Goal: Use online tool/utility: Utilize a website feature to perform a specific function

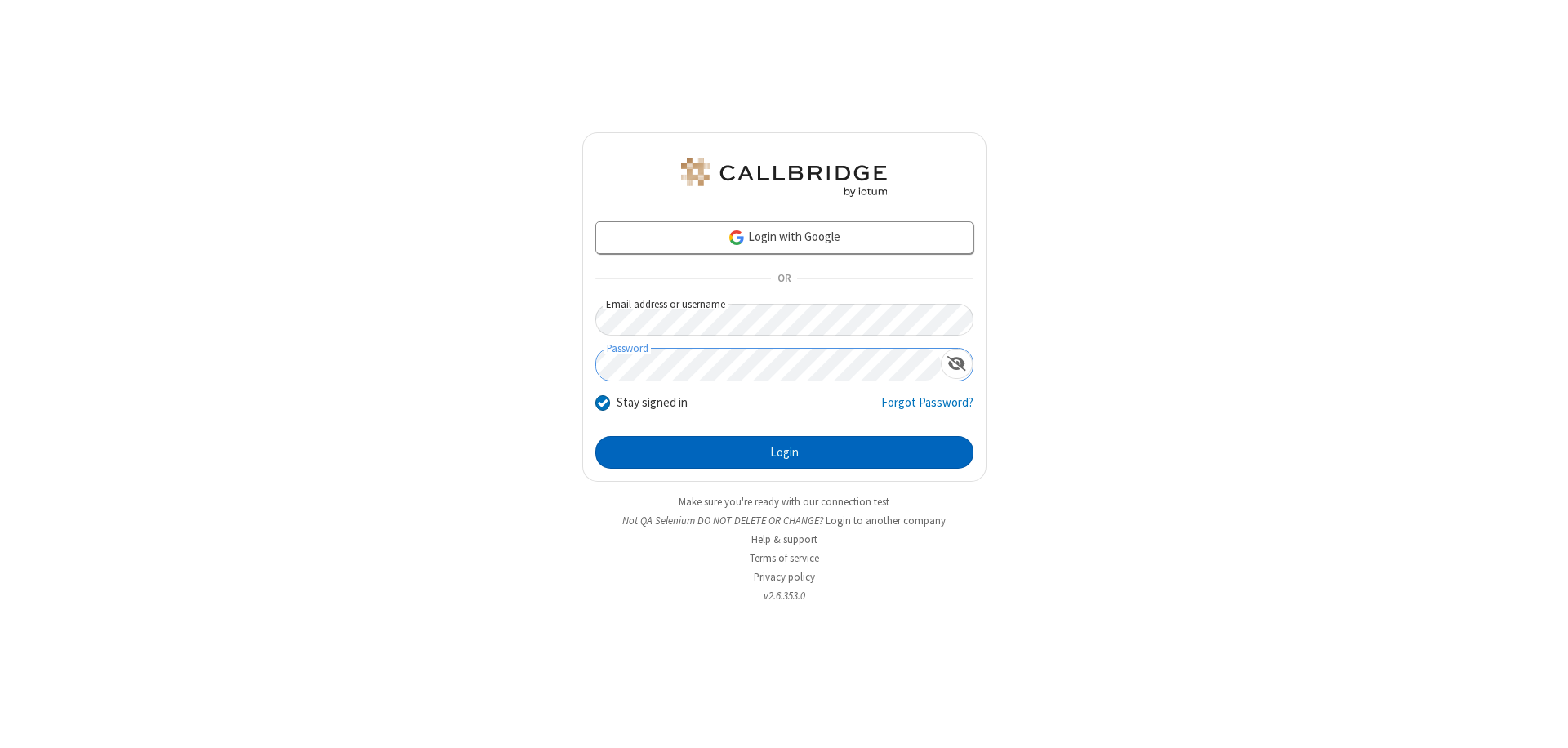
click at [784, 452] on button "Login" at bounding box center [784, 452] width 379 height 32
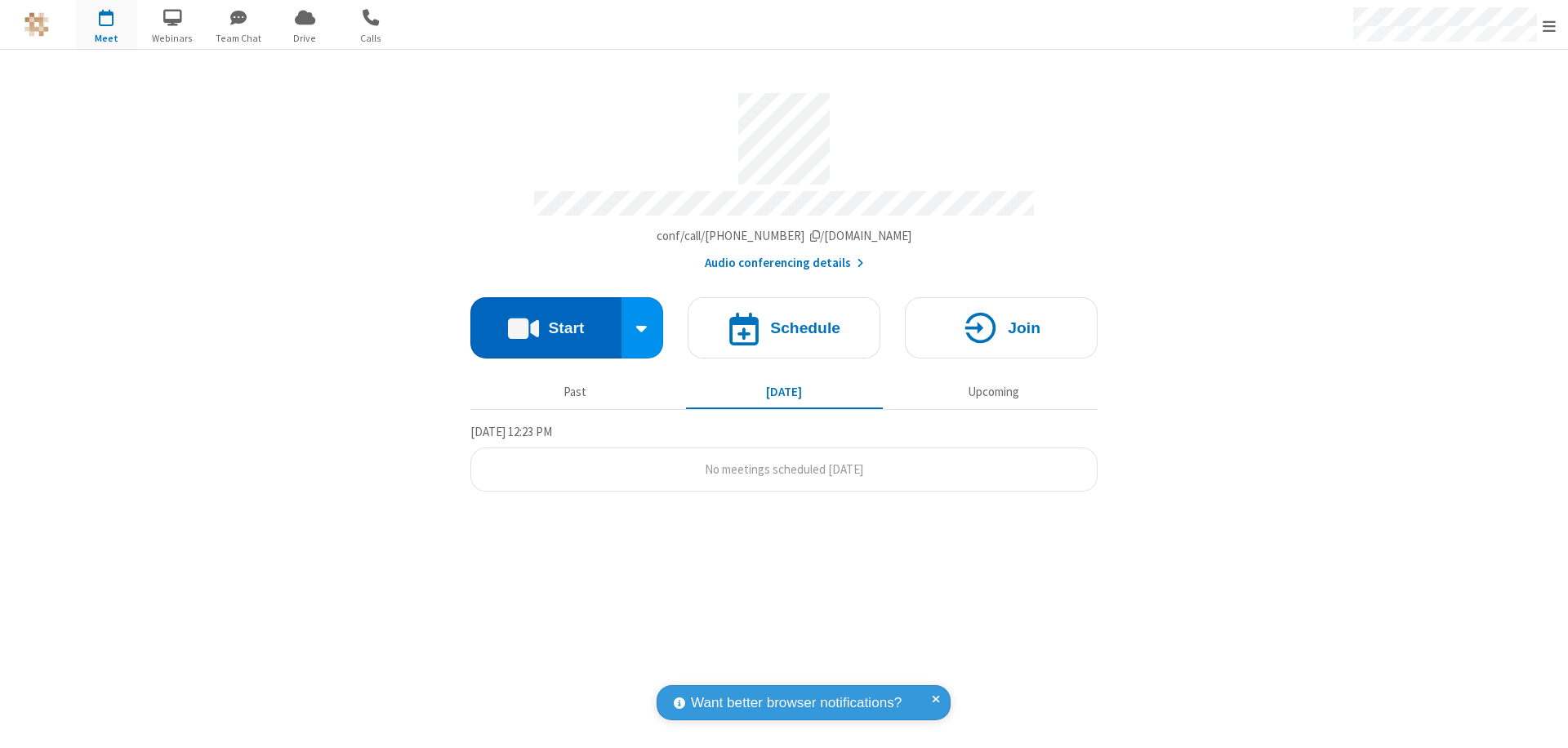
click at [546, 321] on button "Start" at bounding box center [546, 328] width 151 height 61
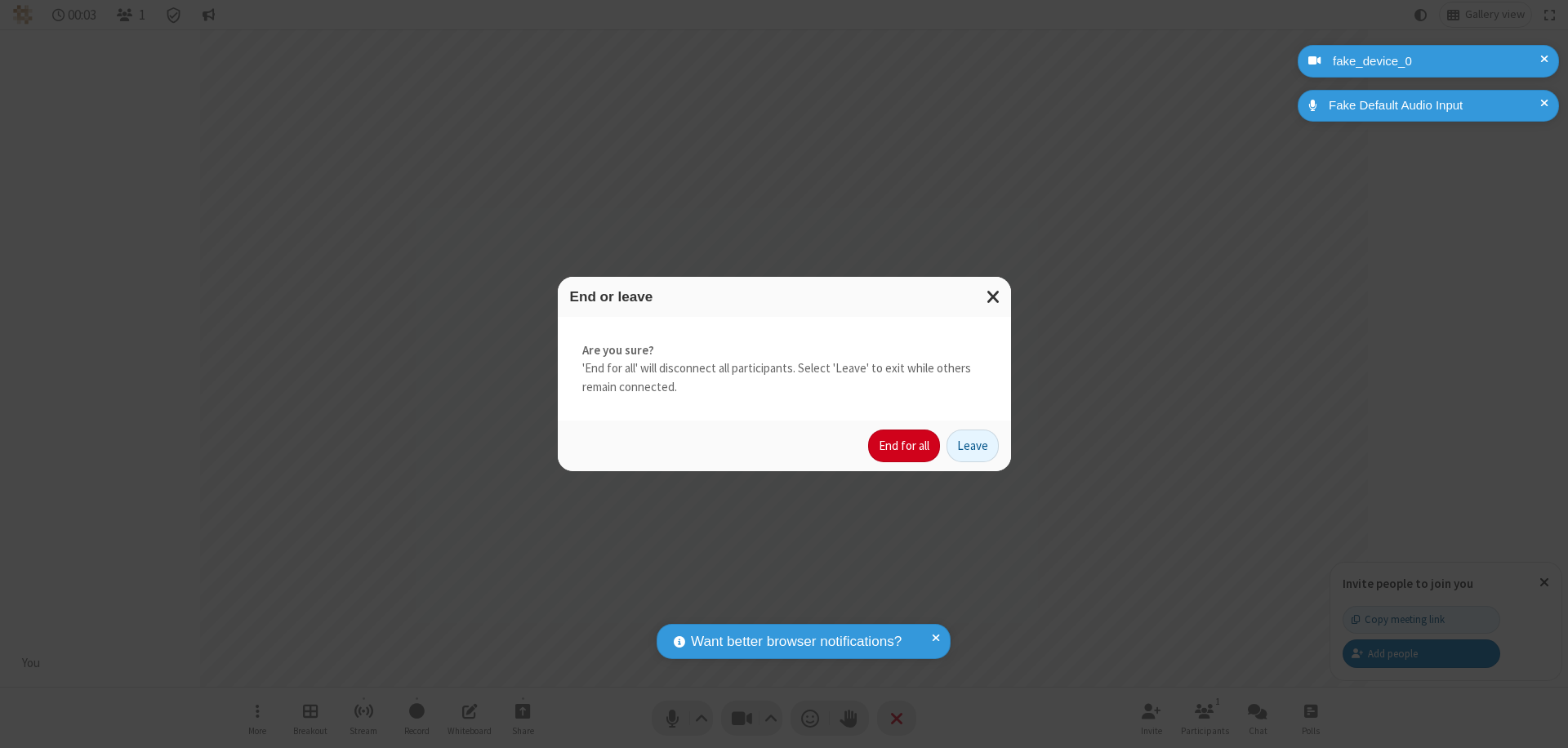
click at [905, 446] on button "End for all" at bounding box center [904, 446] width 72 height 32
